Goal: Communication & Community: Connect with others

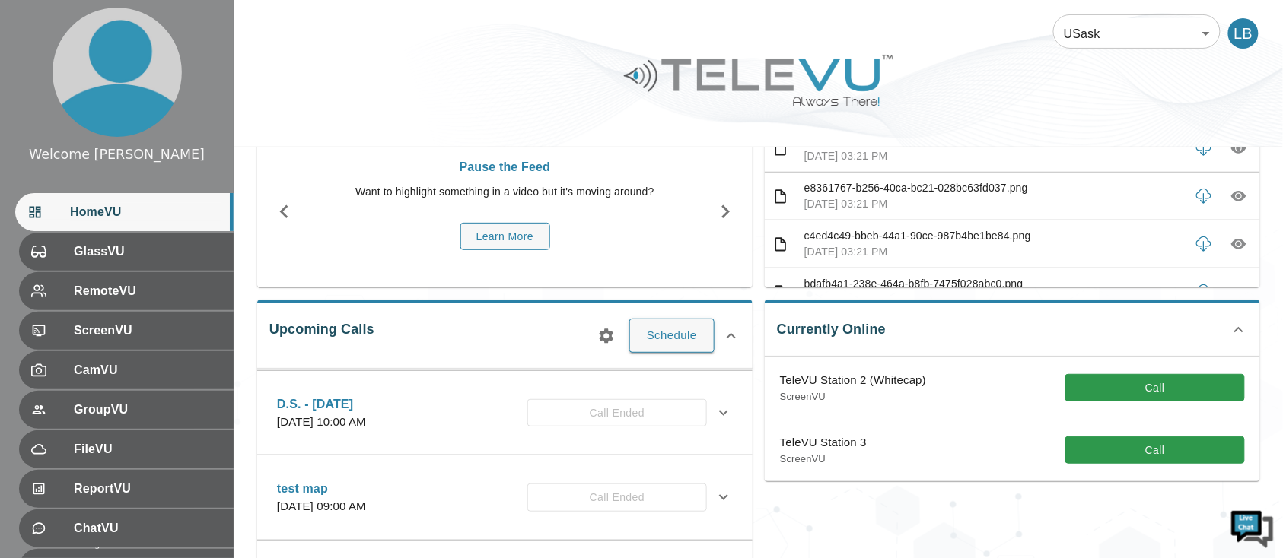
scroll to position [101, 0]
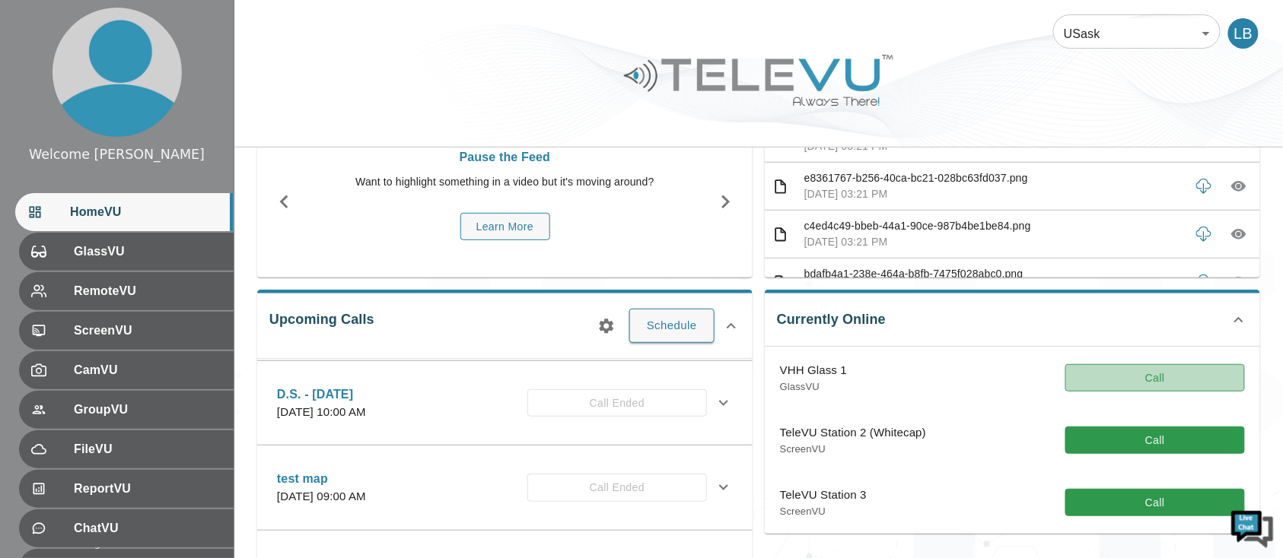
click at [1137, 372] on button "Call" at bounding box center [1155, 378] width 180 height 28
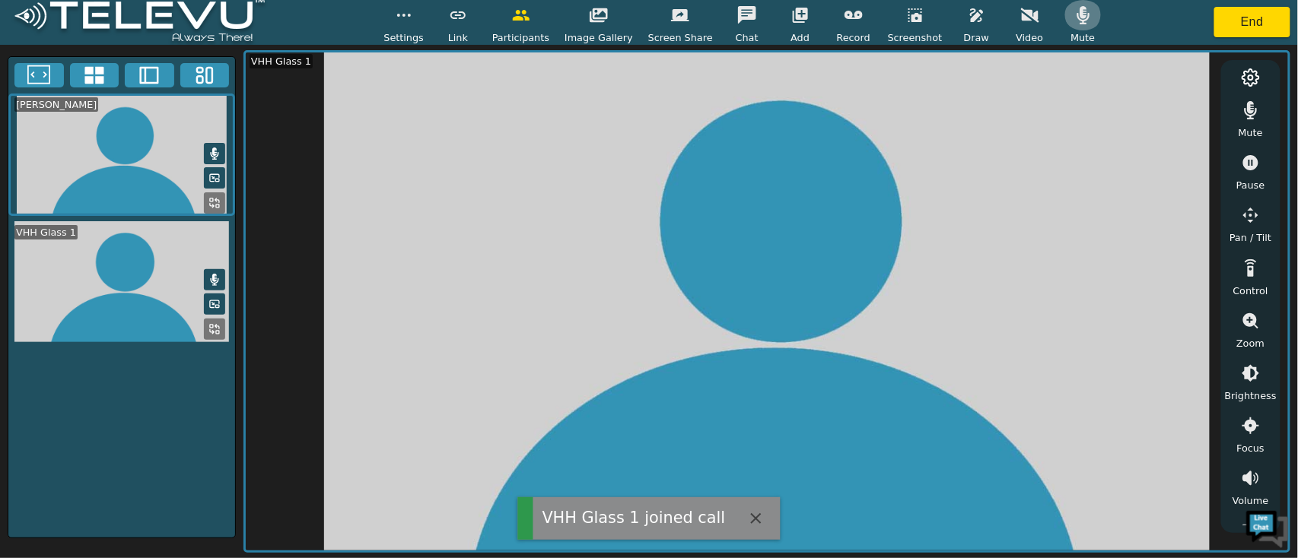
click at [1074, 15] on icon "button" at bounding box center [1083, 15] width 18 height 18
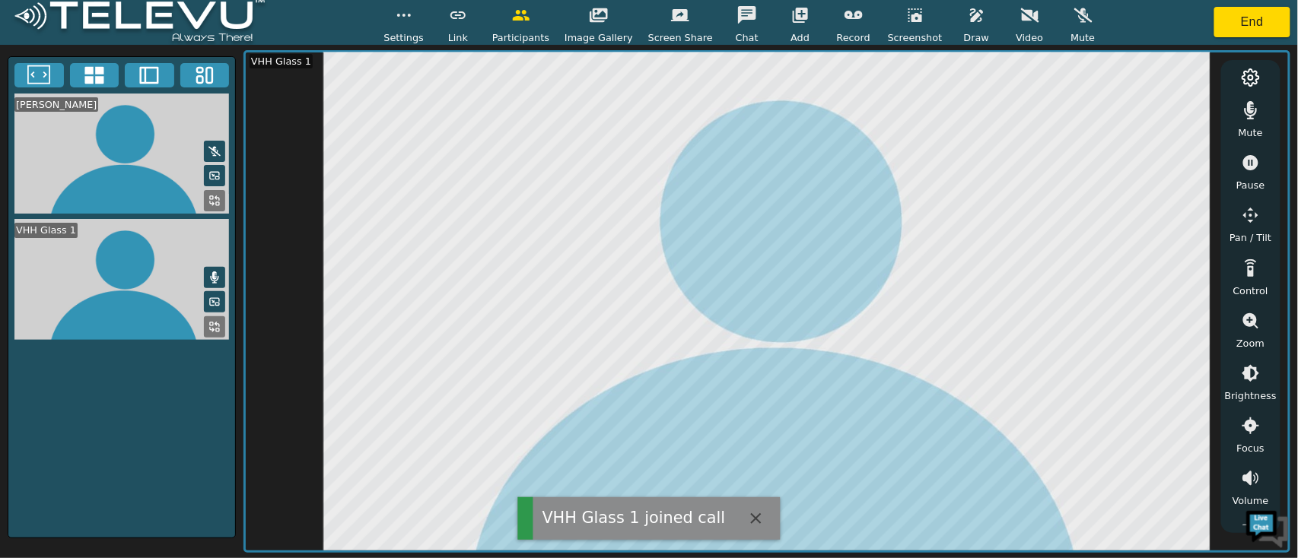
click at [1251, 113] on icon "button" at bounding box center [1251, 110] width 13 height 18
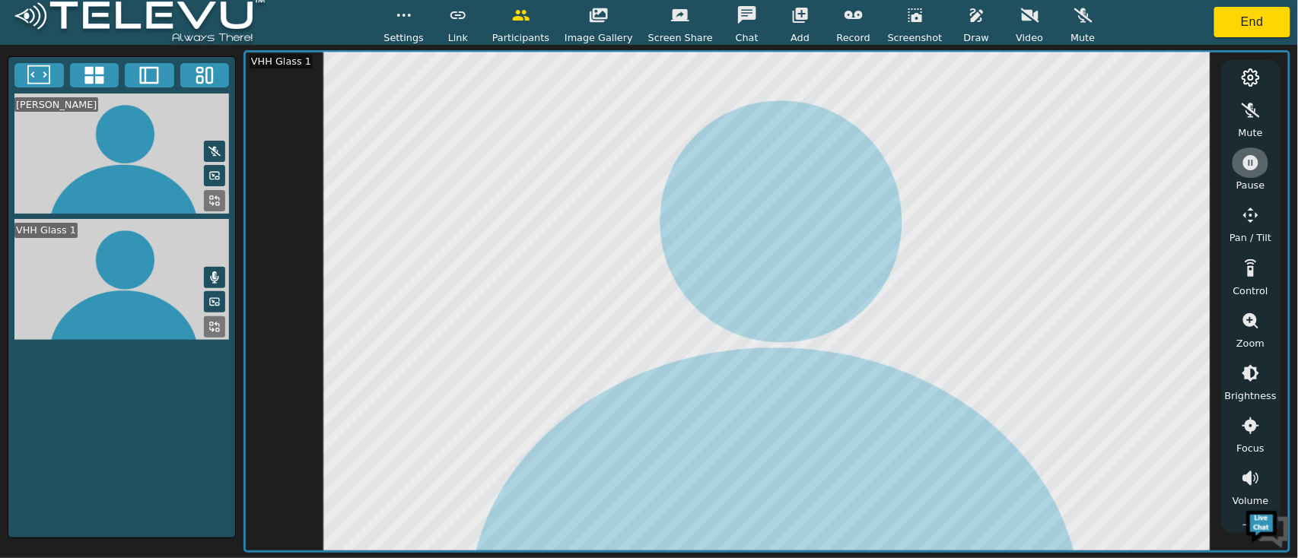
click at [1251, 174] on button "button" at bounding box center [1251, 163] width 38 height 30
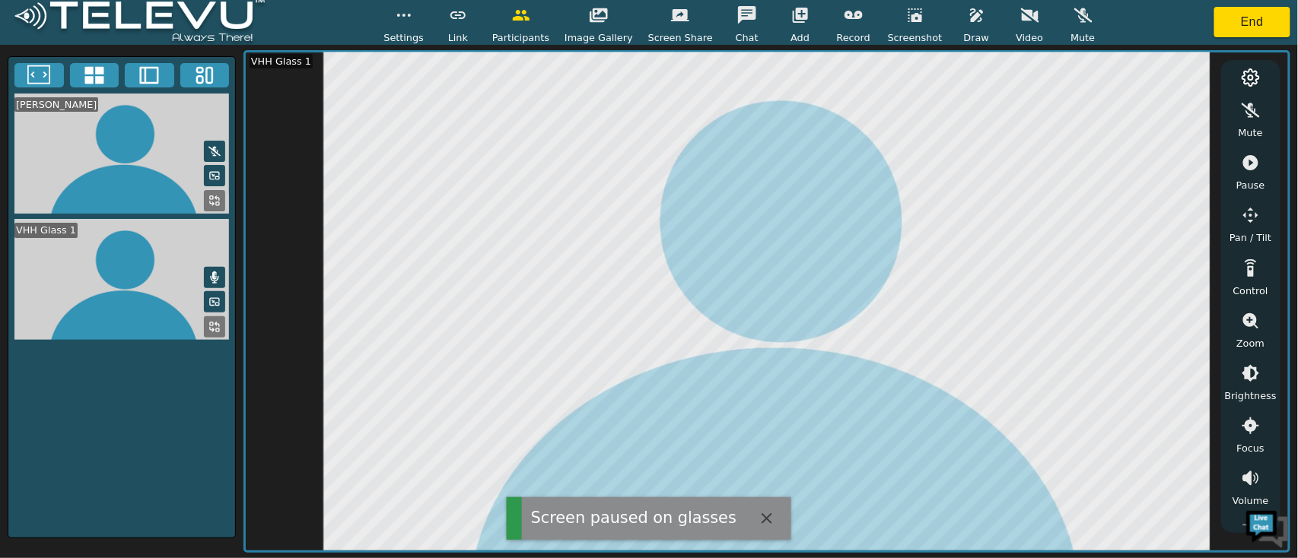
click at [968, 21] on icon "button" at bounding box center [977, 15] width 18 height 18
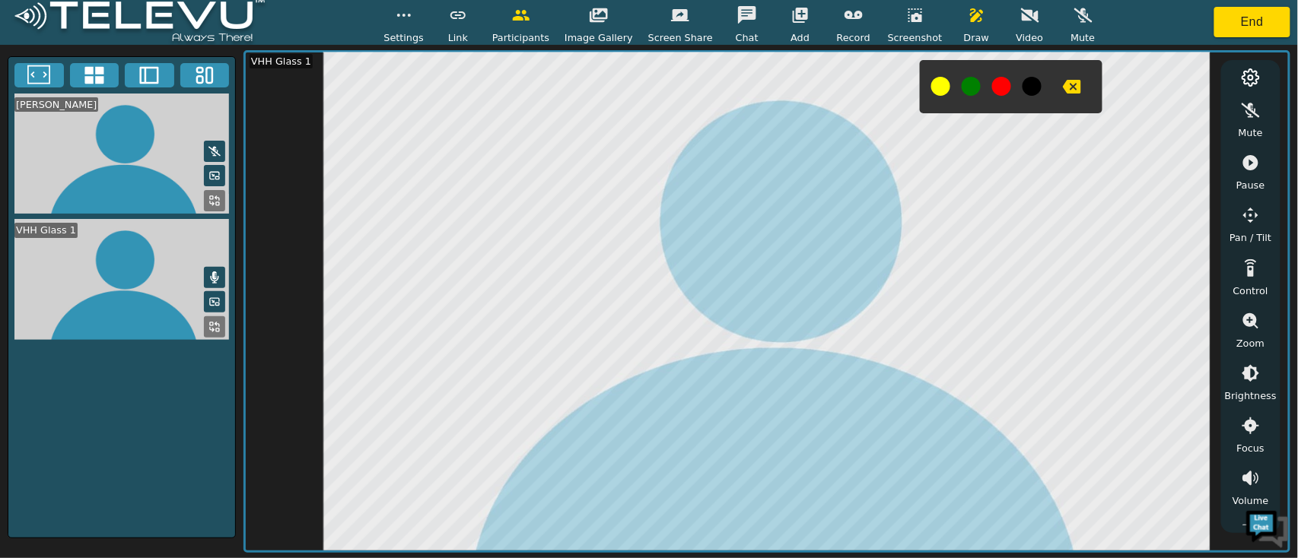
click at [964, 33] on span "Draw" at bounding box center [976, 37] width 25 height 14
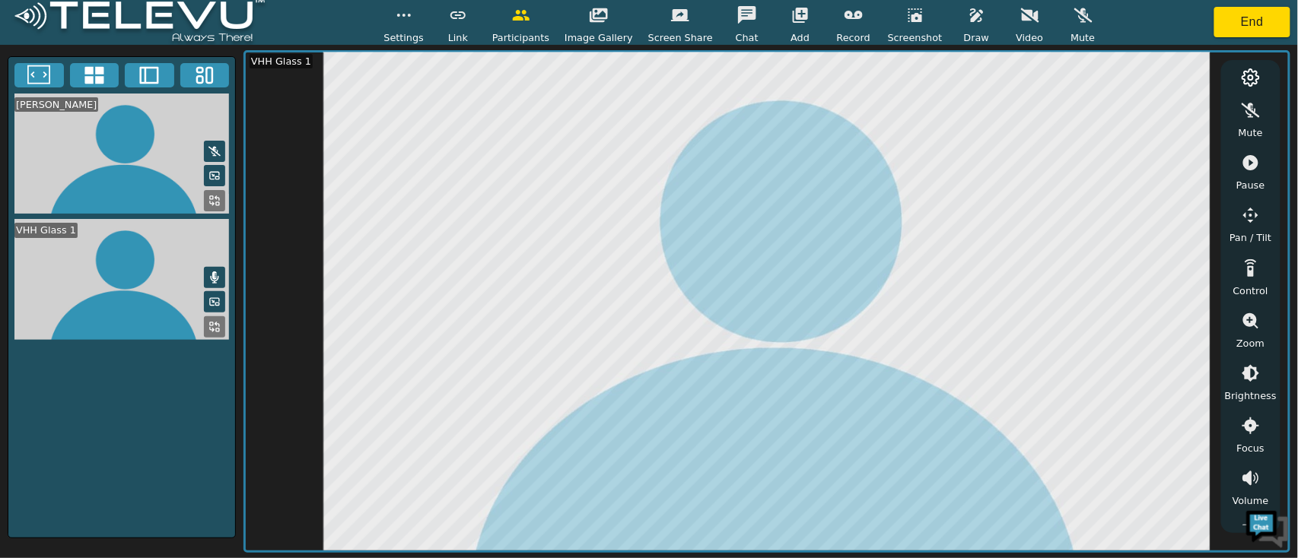
click at [964, 31] on span "Draw" at bounding box center [976, 37] width 25 height 14
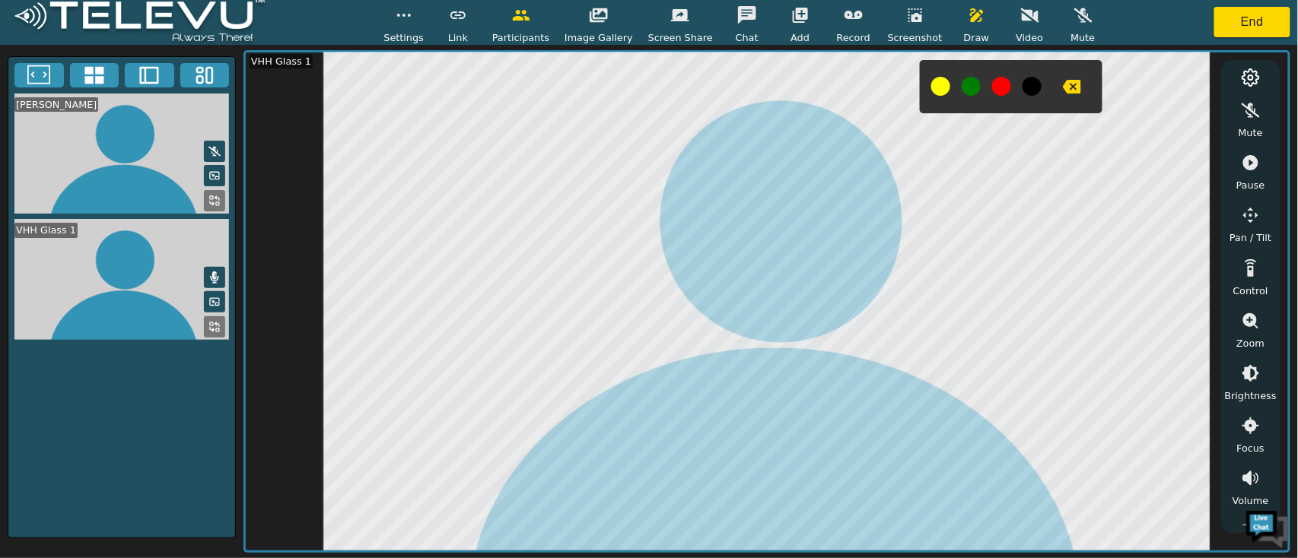
click at [1063, 91] on icon "button" at bounding box center [1072, 87] width 18 height 14
click at [1257, 169] on icon "button" at bounding box center [1251, 163] width 18 height 18
drag, startPoint x: 1049, startPoint y: 87, endPoint x: 1077, endPoint y: 80, distance: 29.2
click at [1060, 85] on div at bounding box center [1011, 86] width 183 height 53
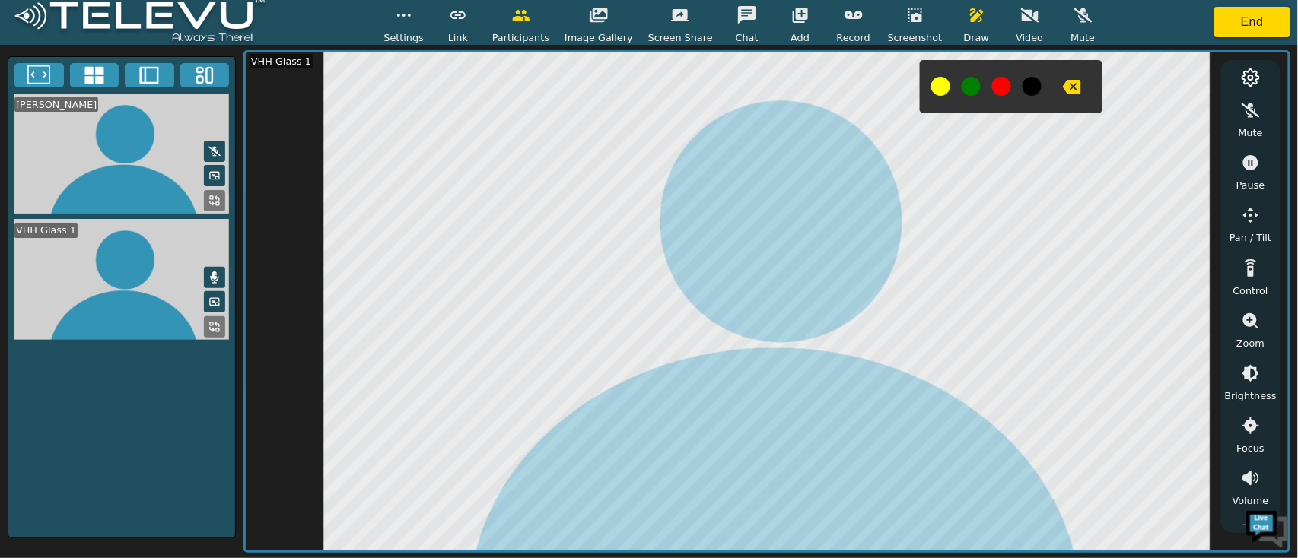
click at [1033, 99] on div at bounding box center [1011, 86] width 183 height 53
drag, startPoint x: 1053, startPoint y: 89, endPoint x: 1026, endPoint y: 68, distance: 34.1
click at [1063, 88] on icon "button" at bounding box center [1072, 87] width 18 height 18
click at [972, 21] on button "button" at bounding box center [977, 15] width 38 height 30
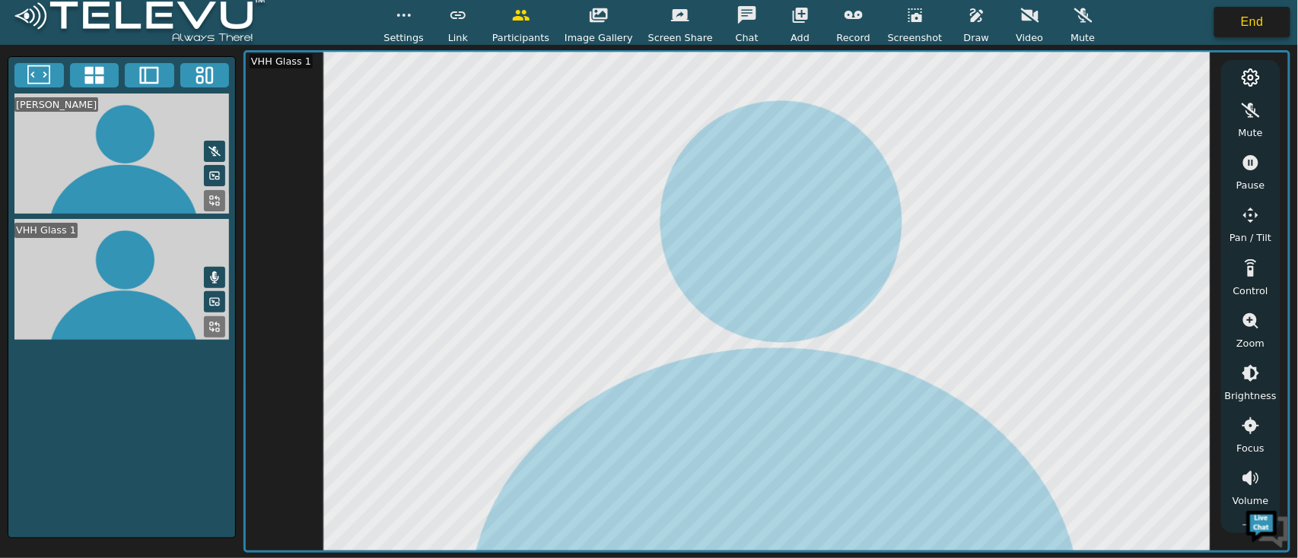
click at [1232, 7] on button "End" at bounding box center [1252, 22] width 76 height 30
